Goal: Find contact information: Find contact information

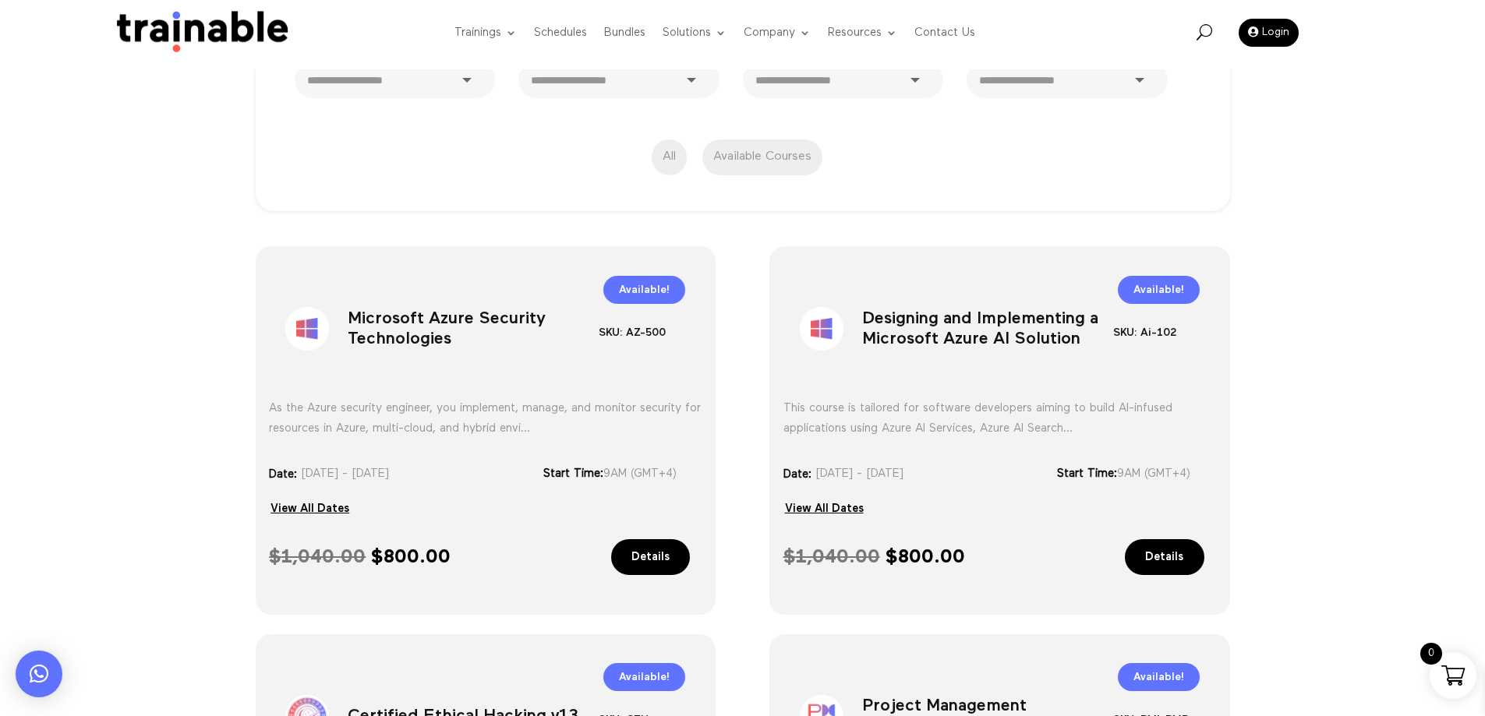
scroll to position [312, 0]
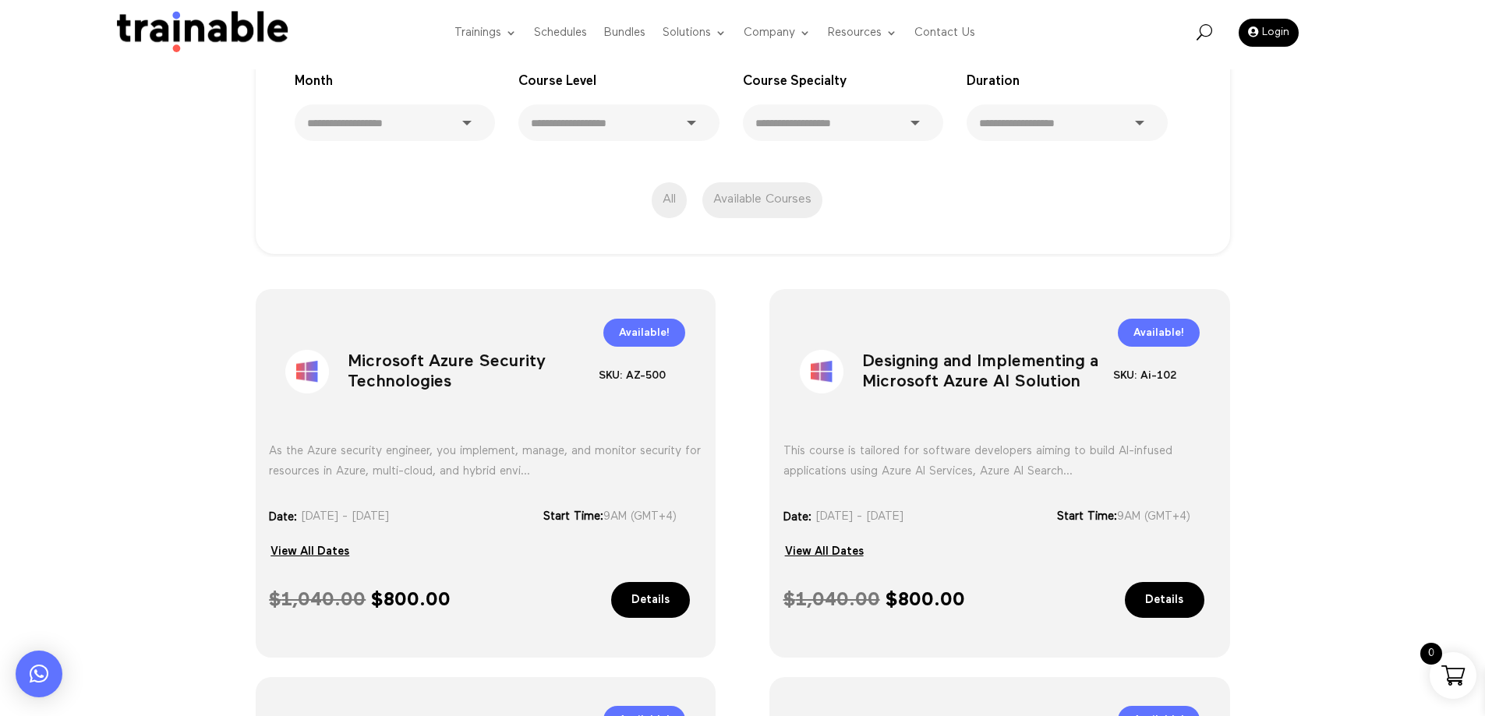
click at [175, 40] on img at bounding box center [198, 33] width 189 height 44
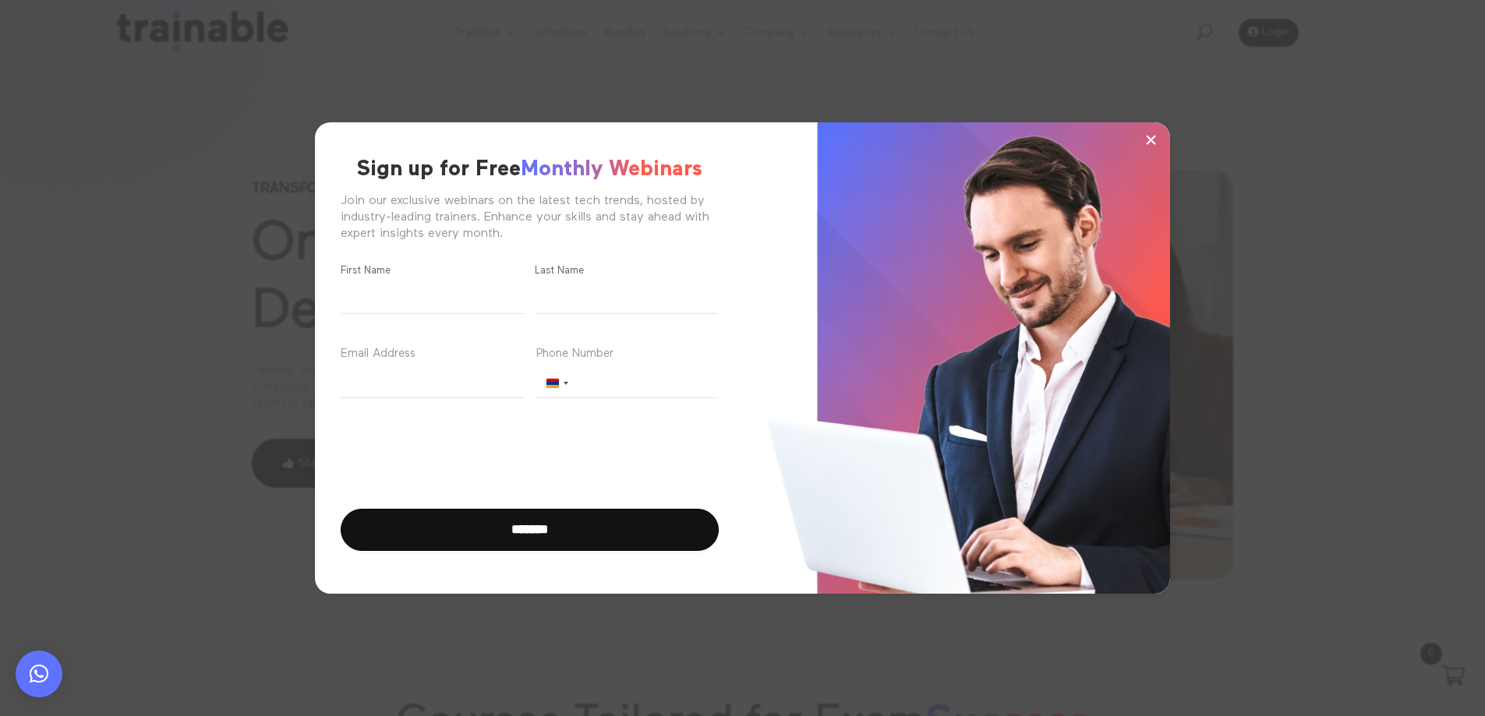
click at [1147, 144] on span "×" at bounding box center [1150, 139] width 13 height 23
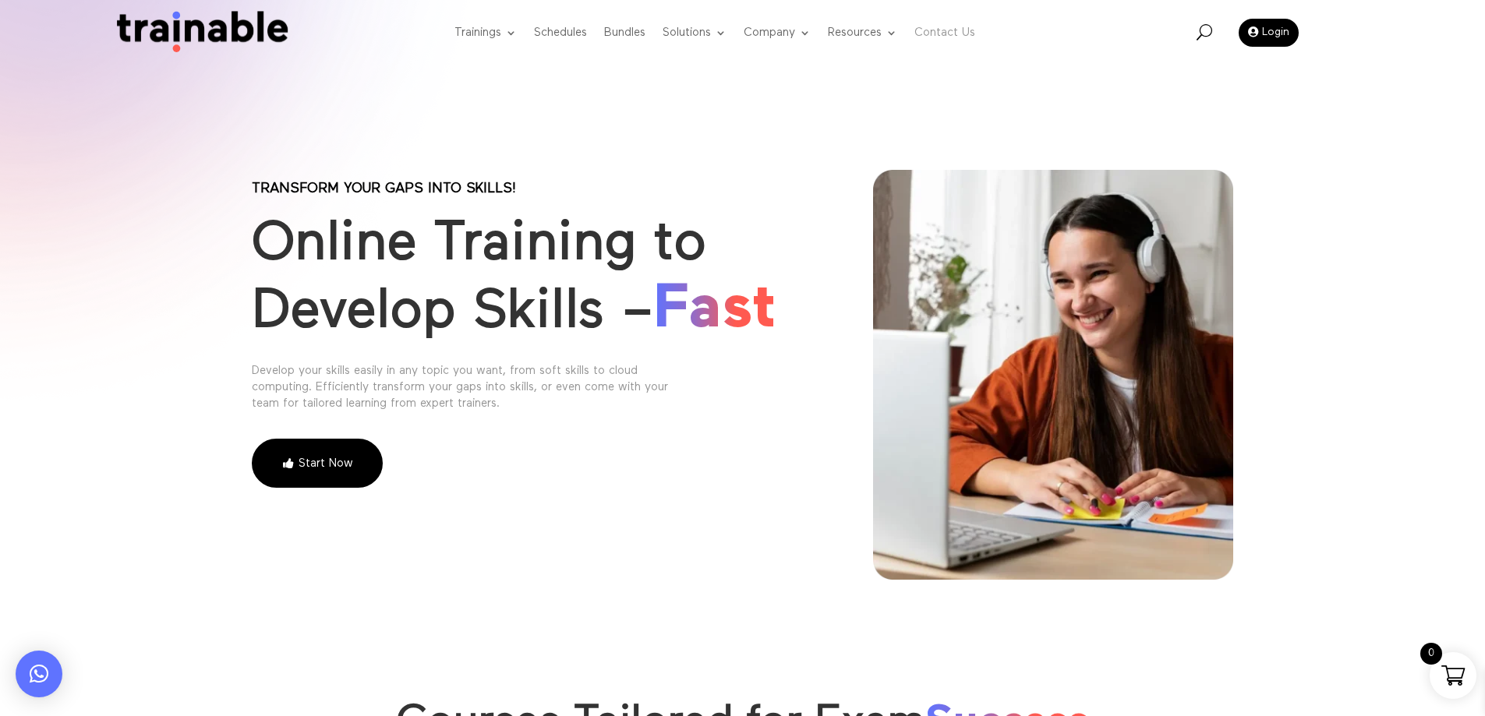
click at [955, 37] on link "Contact Us" at bounding box center [944, 33] width 61 height 62
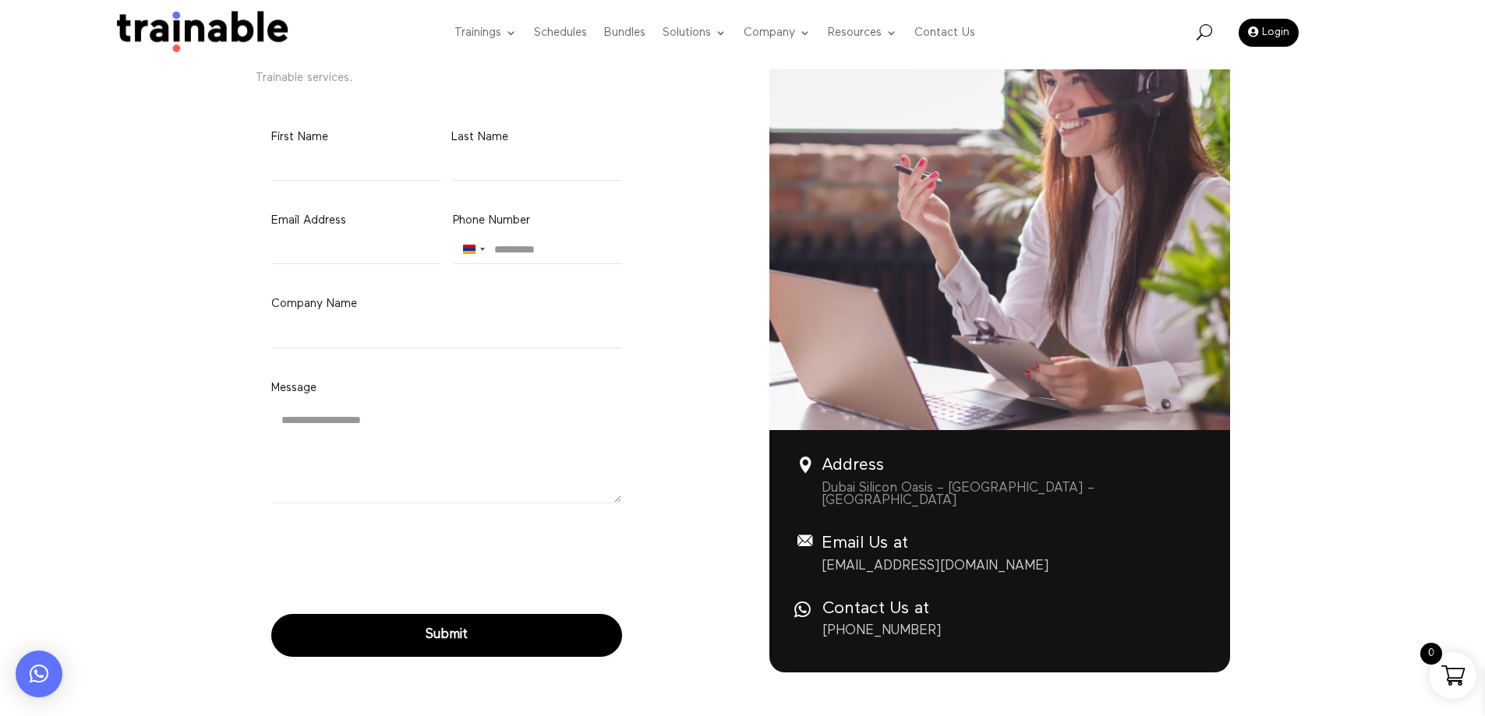
scroll to position [312, 0]
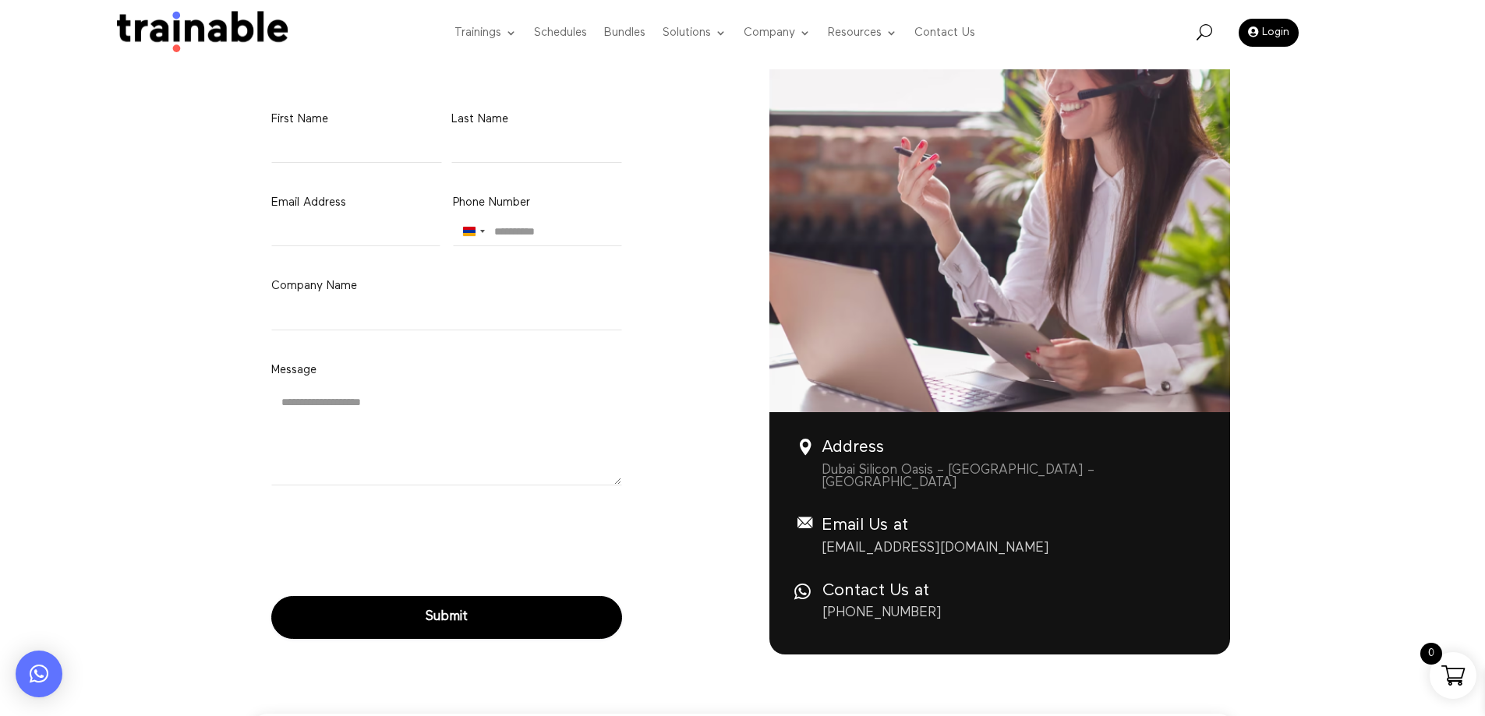
click at [871, 470] on p "Dubai Silicon Oasis – Dubai – UAE" at bounding box center [1018, 478] width 392 height 26
copy div "Dubai Silicon Oasis – Dubai – UAE"
click at [925, 444] on h4 "Address" at bounding box center [1018, 451] width 392 height 25
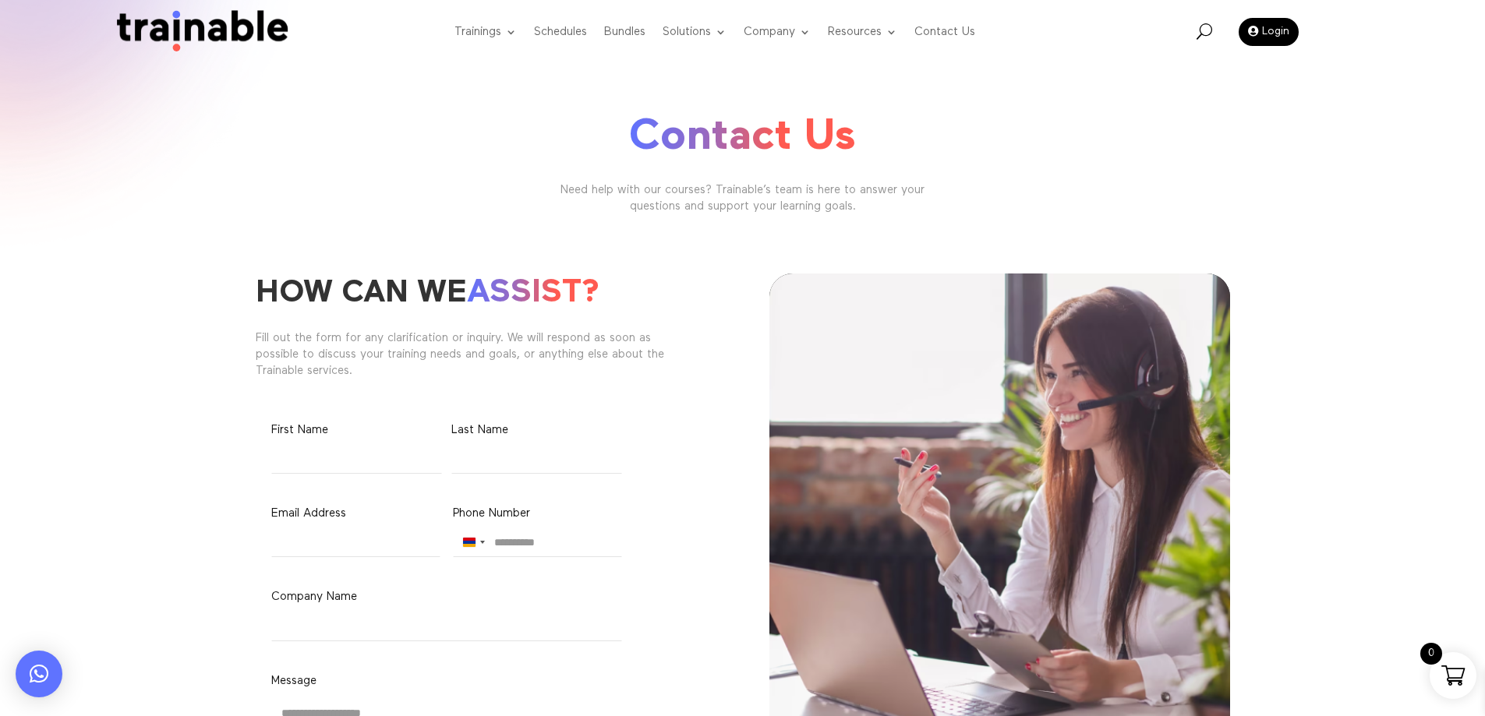
scroll to position [0, 0]
click at [880, 89] on link "Webinar" at bounding box center [920, 97] width 171 height 33
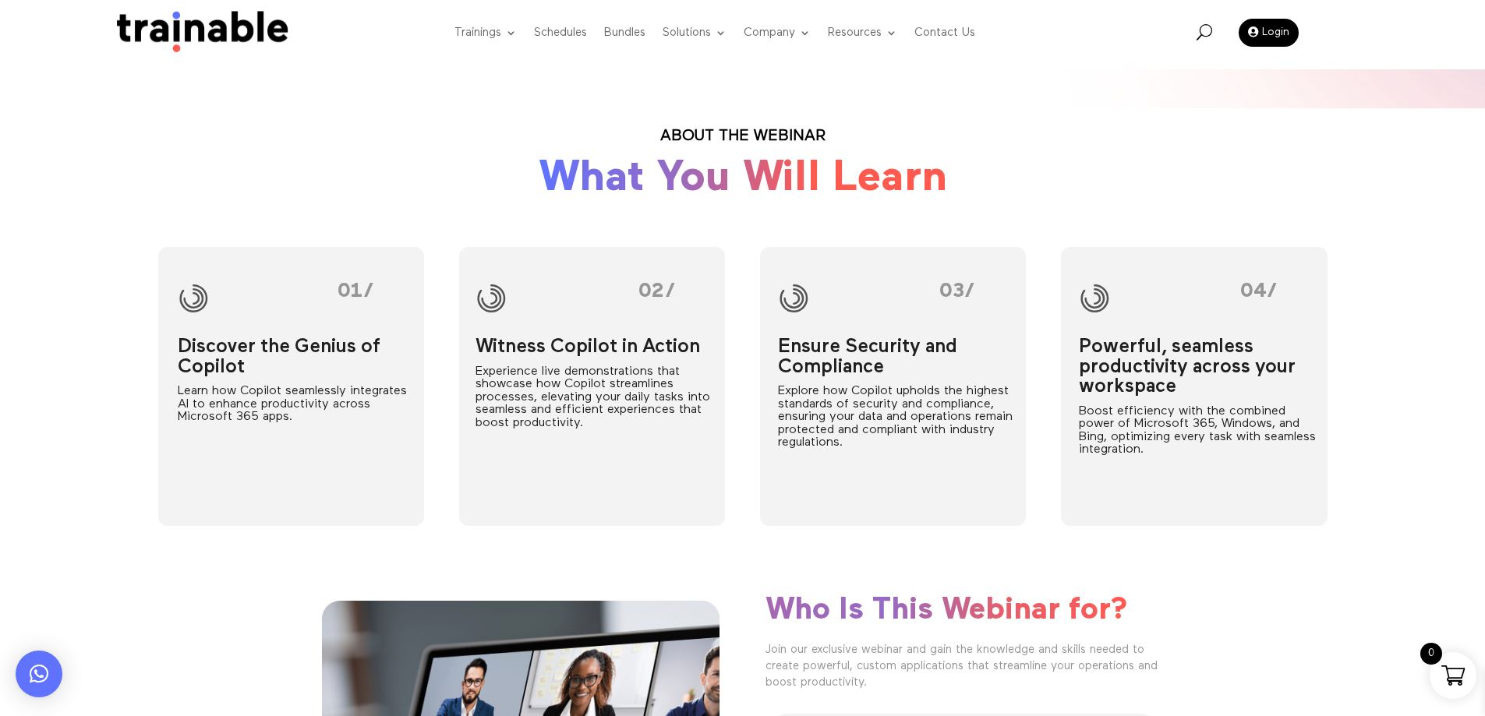
scroll to position [780, 0]
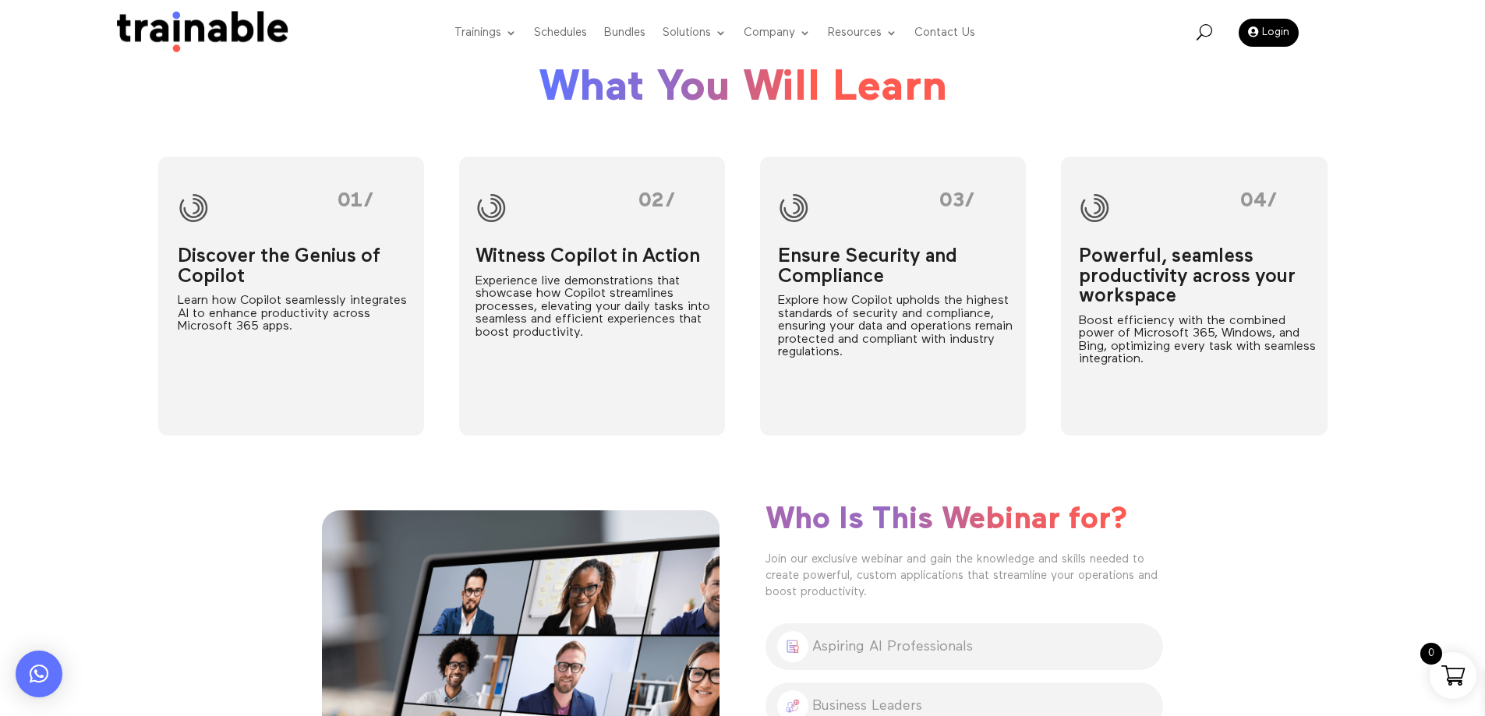
click at [452, 428] on div "01/ Discover the Genius of Copilot Learn how Copilot seamlessly integrates AI t…" at bounding box center [742, 296] width 1169 height 321
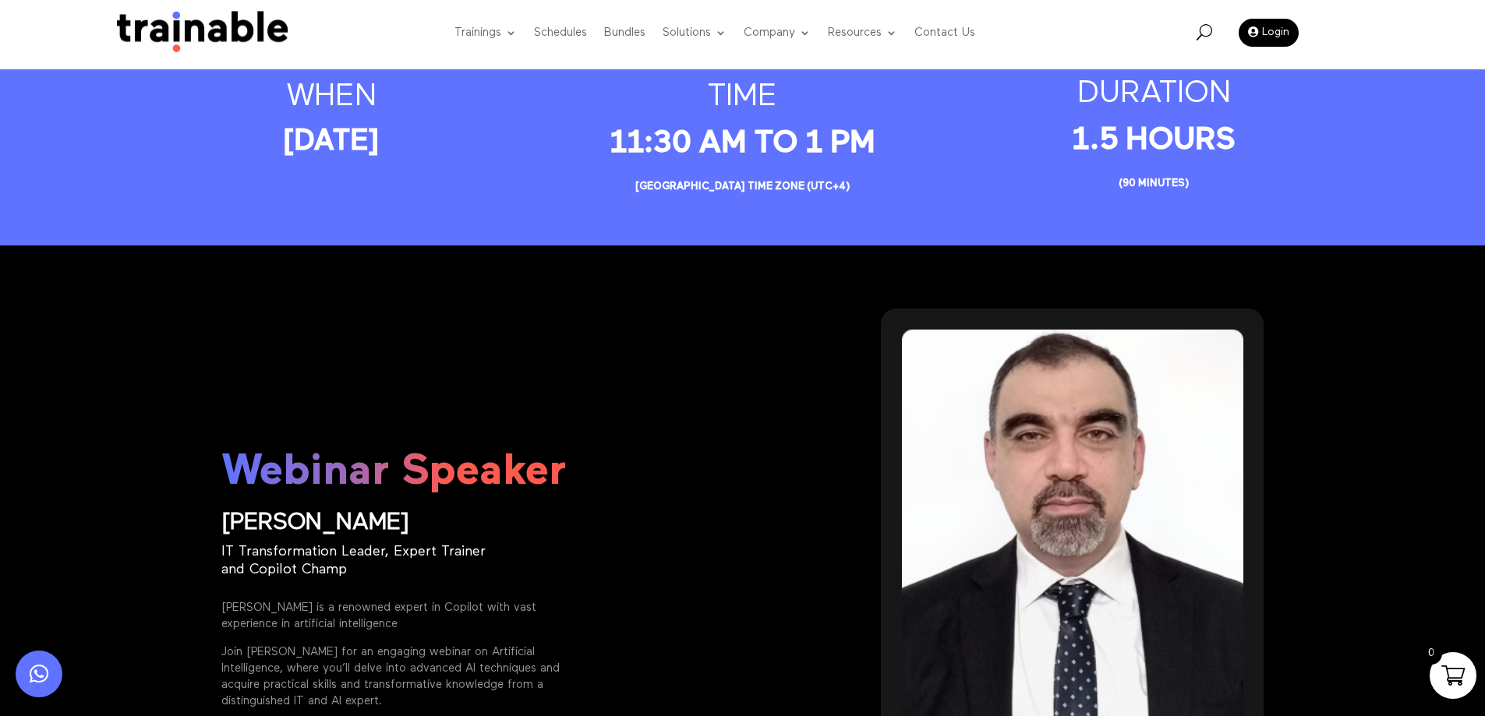
scroll to position [1793, 0]
